Goal: Task Accomplishment & Management: Manage account settings

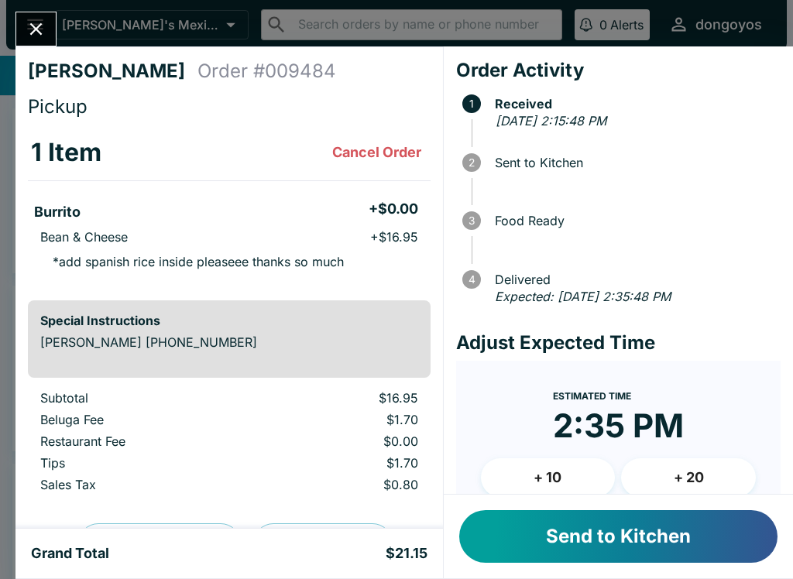
scroll to position [37, 0]
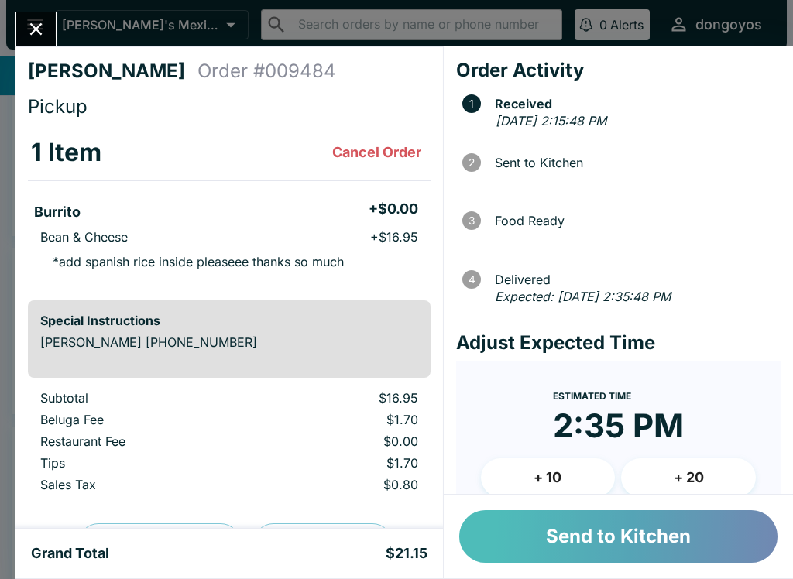
click at [633, 550] on button "Send to Kitchen" at bounding box center [618, 536] width 318 height 53
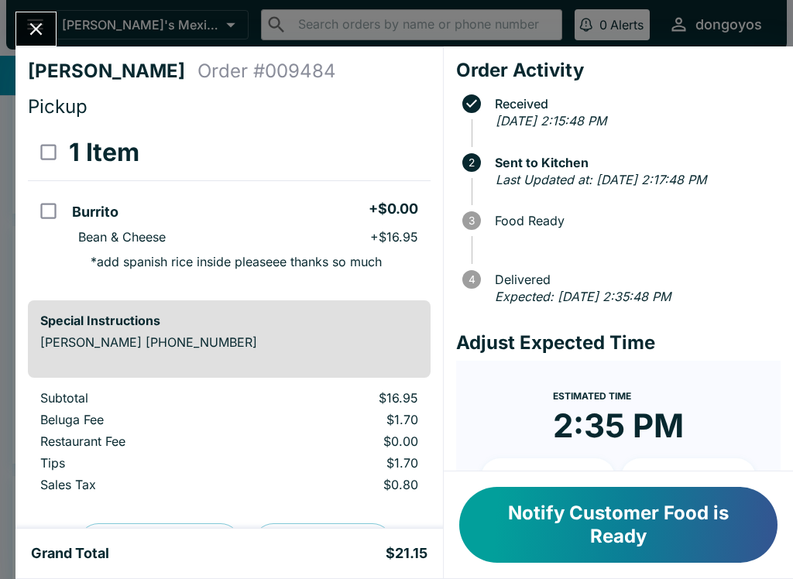
click at [9, 33] on div "[PERSON_NAME] Order # 009484 Pickup 1 Item Burrito + $0.00 Bean & Cheese + $16.…" at bounding box center [396, 289] width 793 height 579
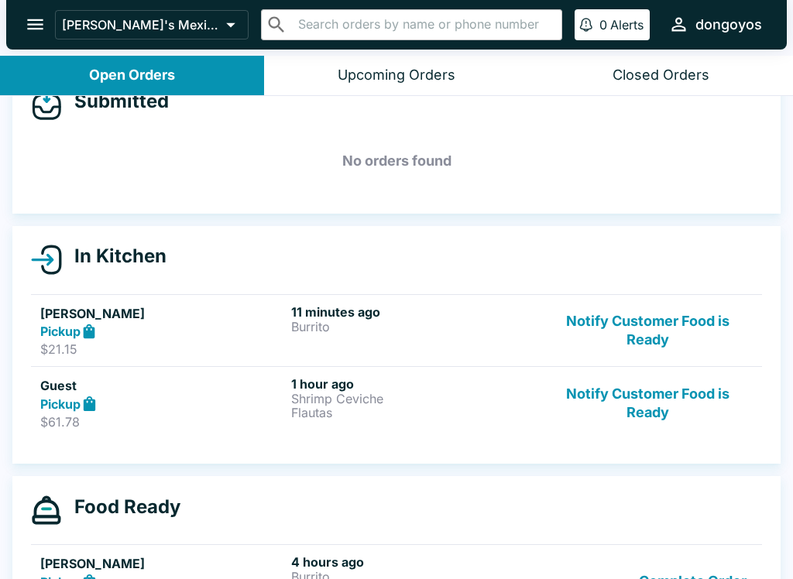
click at [28, 31] on icon "open drawer" at bounding box center [35, 24] width 21 height 21
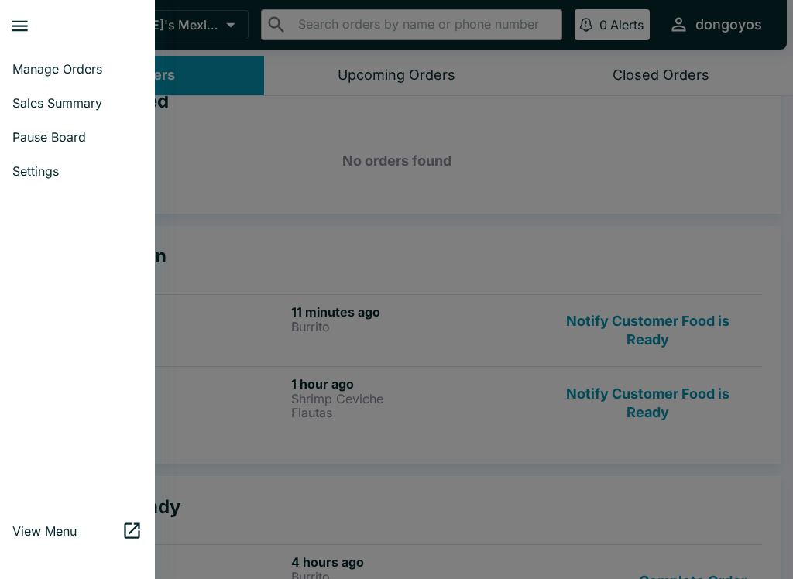
click at [523, 495] on div at bounding box center [396, 289] width 793 height 579
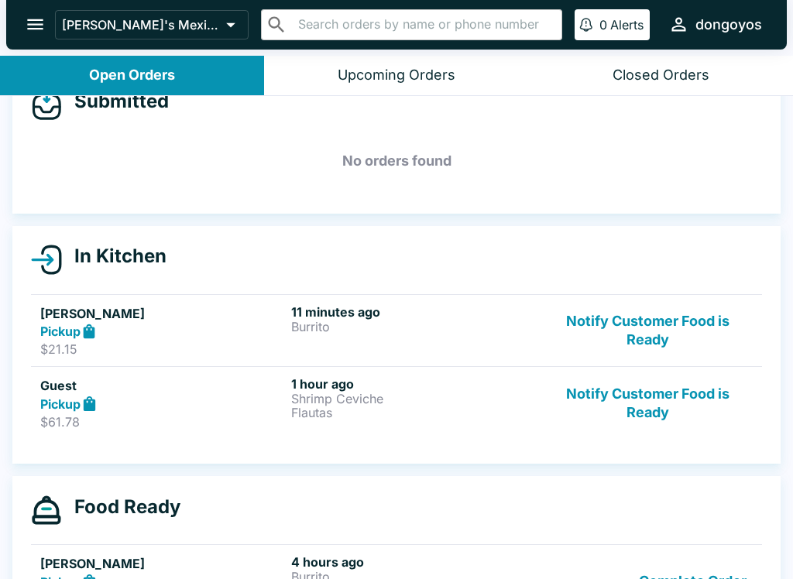
click at [186, 352] on p "$21.15" at bounding box center [162, 348] width 245 height 15
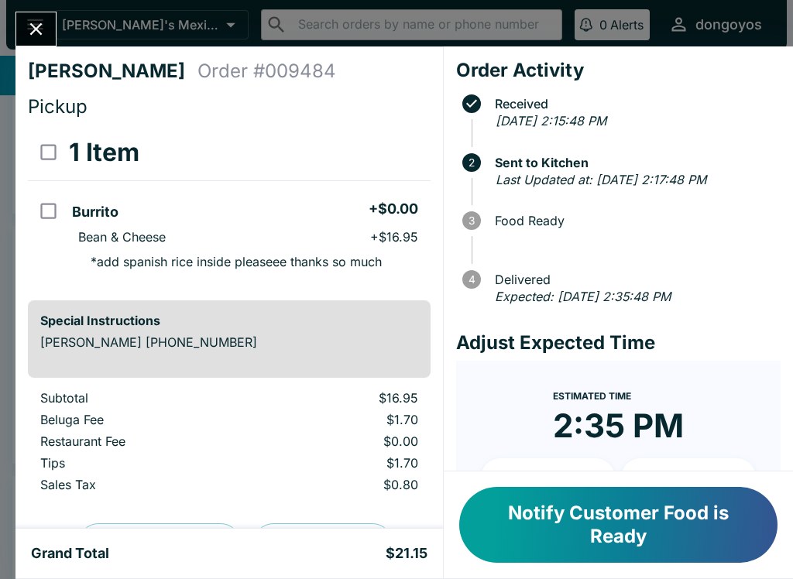
click at [33, 6] on div "[PERSON_NAME] Order # 009484 Pickup 1 Item Burrito + $0.00 Bean & Cheese + $16.…" at bounding box center [396, 289] width 793 height 579
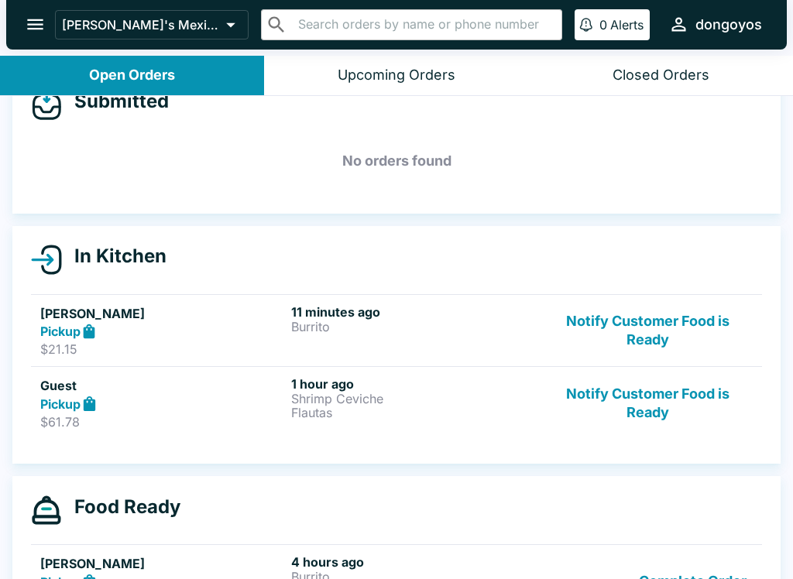
click at [33, 6] on button "open drawer" at bounding box center [34, 24] width 39 height 39
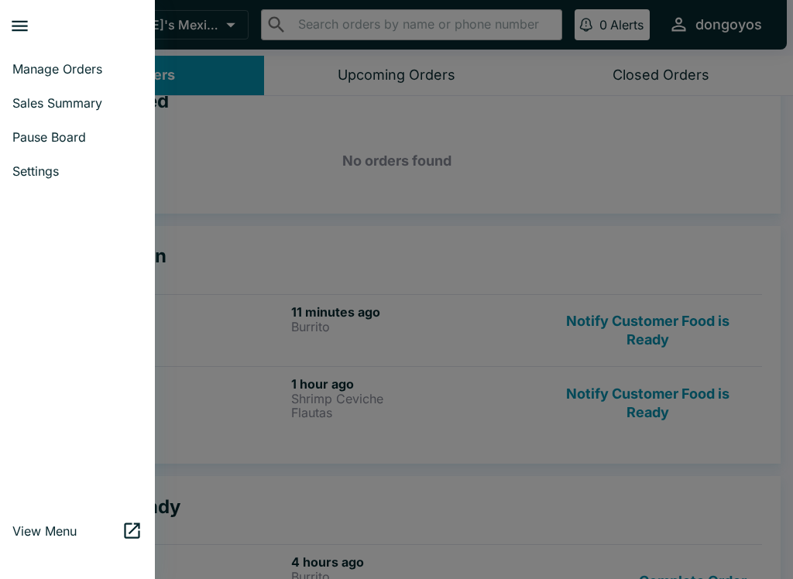
click at [320, 214] on div at bounding box center [396, 289] width 793 height 579
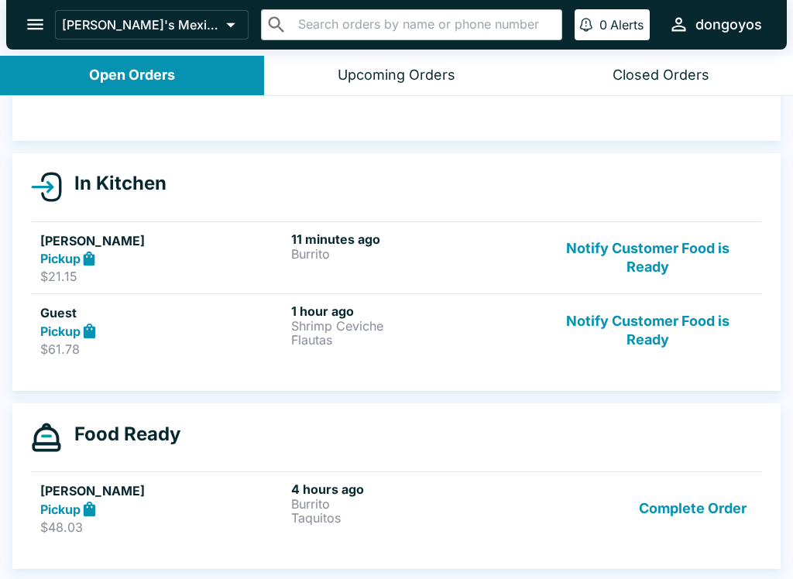
scroll to position [110, 0]
click at [589, 63] on button "Closed Orders" at bounding box center [661, 75] width 264 height 39
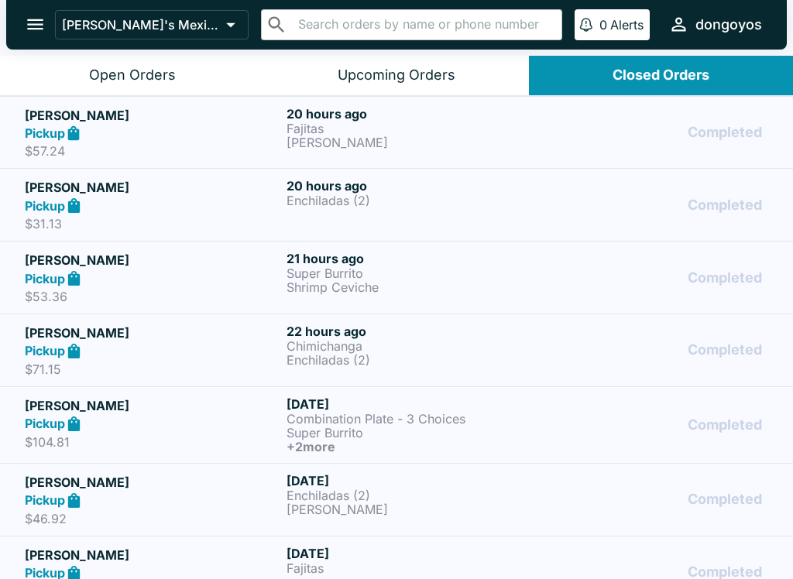
click at [465, 91] on button "Upcoming Orders" at bounding box center [396, 75] width 264 height 39
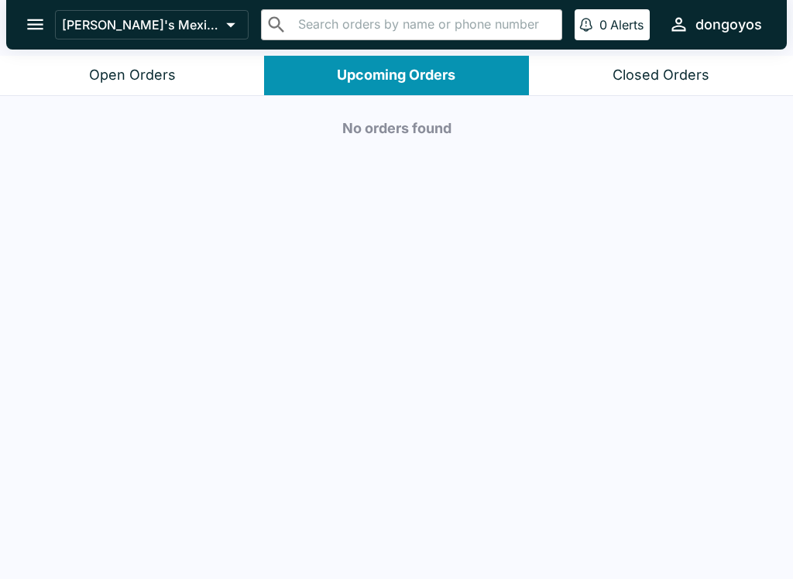
click at [203, 62] on button "Open Orders" at bounding box center [132, 75] width 264 height 39
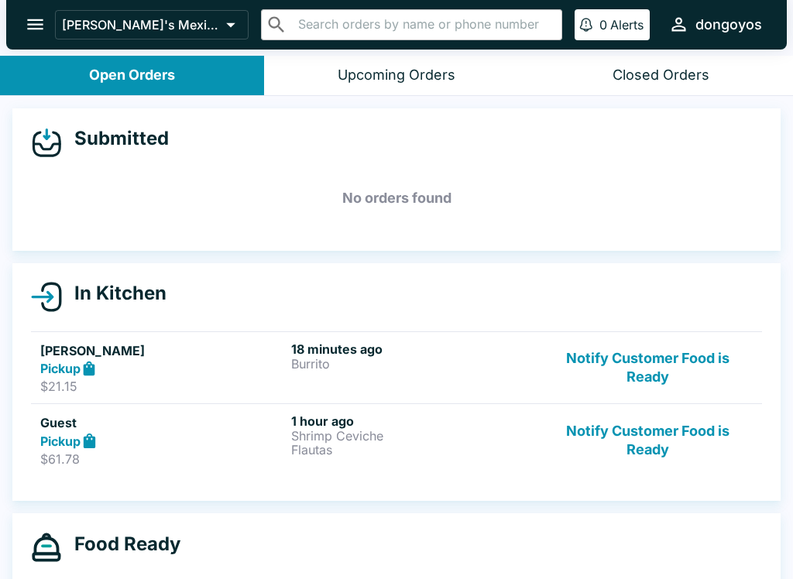
scroll to position [0, 0]
click at [448, 79] on div "Upcoming Orders" at bounding box center [397, 76] width 118 height 18
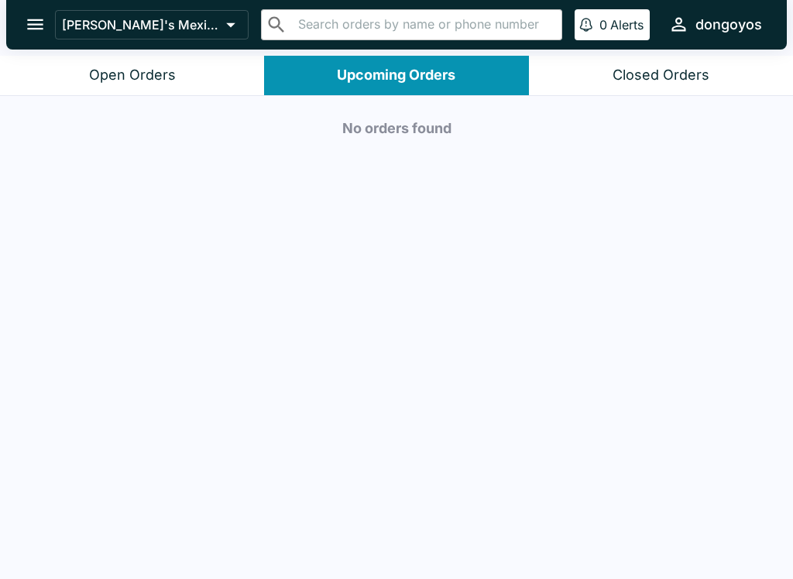
click at [653, 81] on div "Closed Orders" at bounding box center [660, 76] width 97 height 18
